Goal: Information Seeking & Learning: Learn about a topic

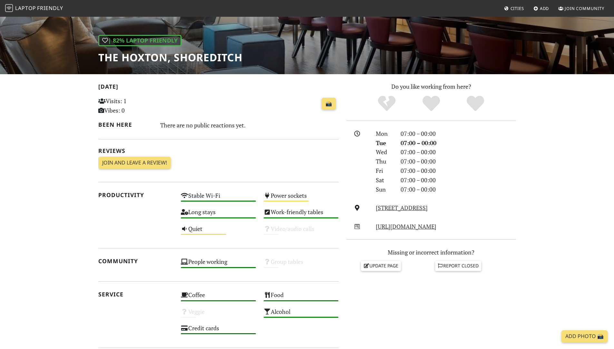
scroll to position [198, 0]
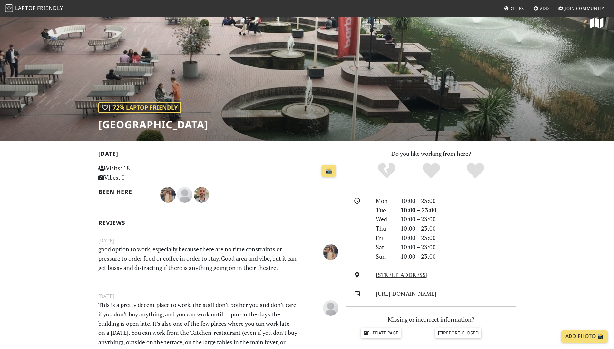
scroll to position [90, 0]
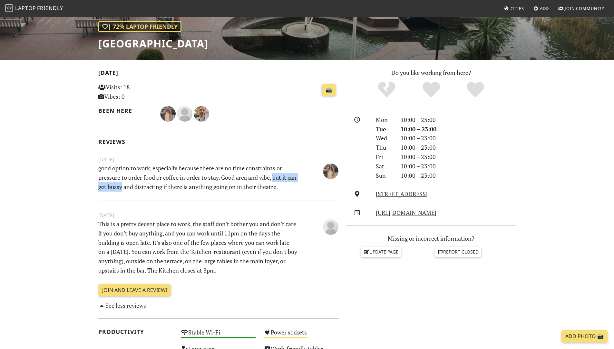
drag, startPoint x: 274, startPoint y: 178, endPoint x: 132, endPoint y: 187, distance: 142.1
click at [132, 187] on p "good option to work, especially because there are no time constraints or pressu…" at bounding box center [197, 177] width 207 height 28
copy p "but it can get bussy"
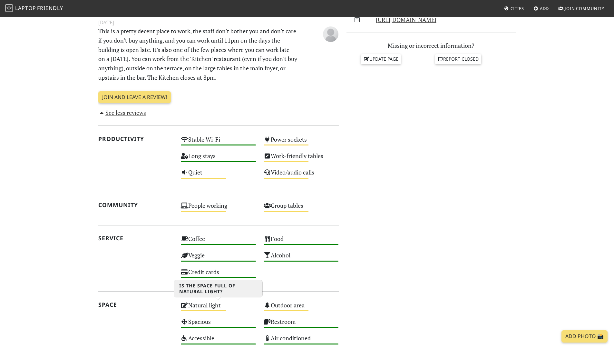
scroll to position [165, 0]
